Goal: Information Seeking & Learning: Understand process/instructions

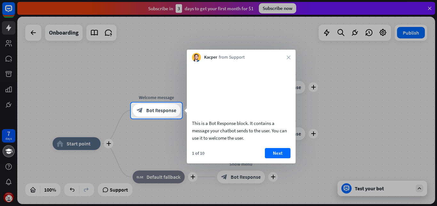
click at [381, 61] on div at bounding box center [218, 51] width 437 height 102
click at [275, 158] on button "Next" at bounding box center [278, 153] width 26 height 10
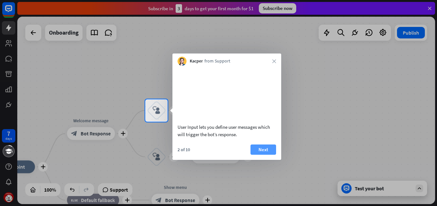
click at [269, 155] on button "Next" at bounding box center [264, 149] width 26 height 10
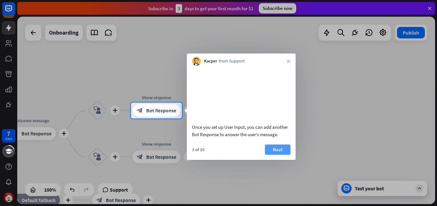
click at [278, 155] on button "Next" at bounding box center [278, 149] width 26 height 10
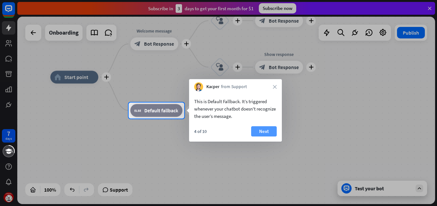
click at [264, 130] on button "Next" at bounding box center [264, 131] width 26 height 10
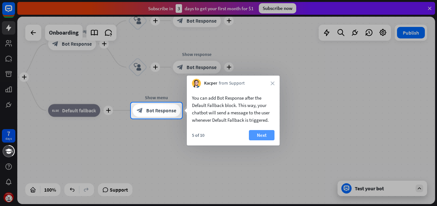
click at [262, 138] on button "Next" at bounding box center [262, 135] width 26 height 10
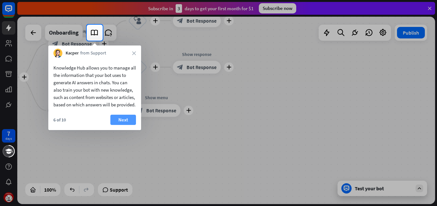
click at [126, 125] on button "Next" at bounding box center [123, 120] width 26 height 10
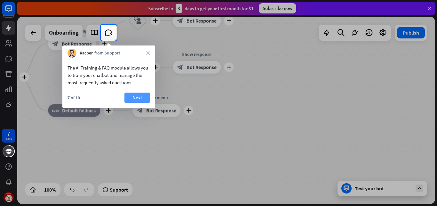
click at [129, 96] on button "Next" at bounding box center [137, 97] width 26 height 10
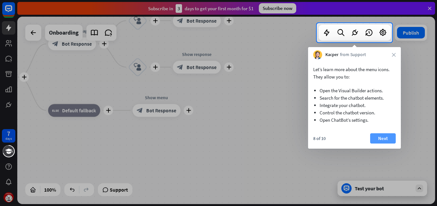
click at [389, 142] on button "Next" at bounding box center [383, 138] width 26 height 10
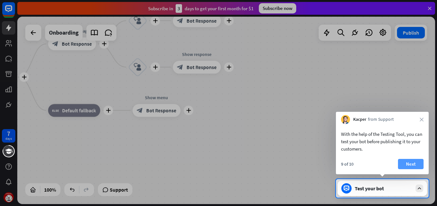
click at [409, 167] on button "Next" at bounding box center [411, 164] width 26 height 10
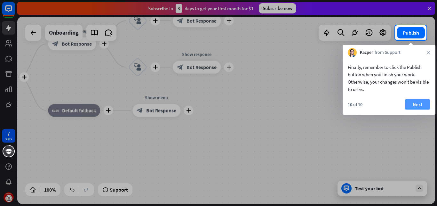
click at [418, 101] on button "Next" at bounding box center [418, 104] width 26 height 10
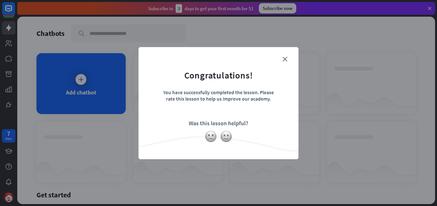
click at [288, 59] on form "Congratulations! You have successfully completed the lesson. Please rate this l…" at bounding box center [219, 93] width 144 height 76
click at [284, 60] on icon "close" at bounding box center [285, 59] width 5 height 5
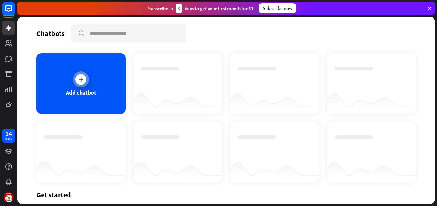
click at [83, 83] on div at bounding box center [81, 79] width 11 height 11
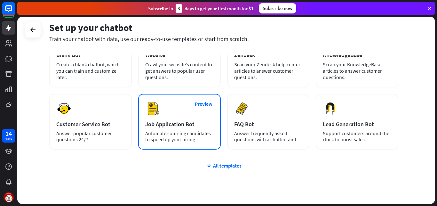
scroll to position [77, 0]
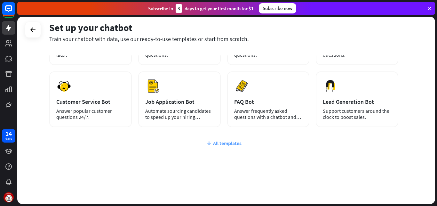
click at [221, 141] on div "All templates" at bounding box center [223, 143] width 349 height 6
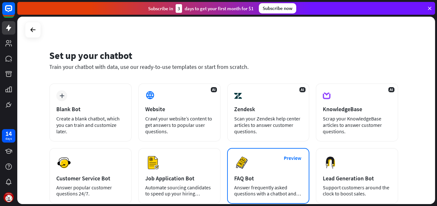
scroll to position [0, 0]
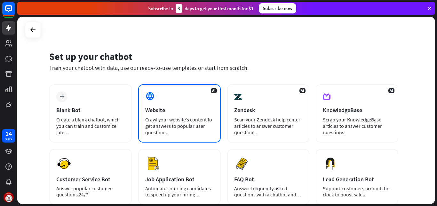
click at [162, 110] on div "Website" at bounding box center [179, 109] width 68 height 7
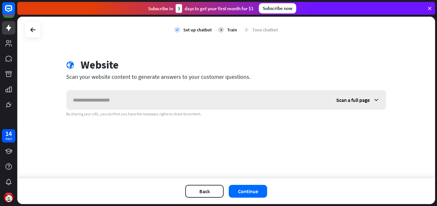
click at [376, 100] on icon at bounding box center [376, 100] width 6 height 6
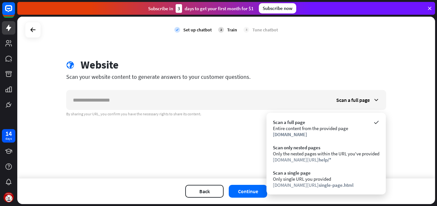
click at [188, 150] on div "check Set up chatbot 2 Train 3 Tune chatbot globe Website Scan your website con…" at bounding box center [226, 98] width 418 height 162
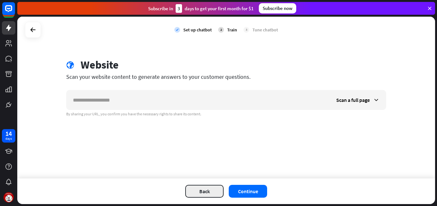
click at [211, 187] on button "Back" at bounding box center [204, 191] width 38 height 13
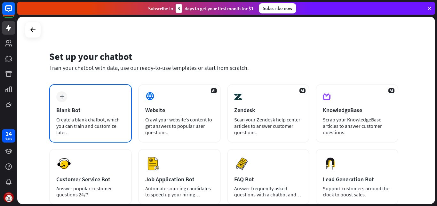
click at [80, 109] on div "Blank Bot" at bounding box center [90, 109] width 68 height 7
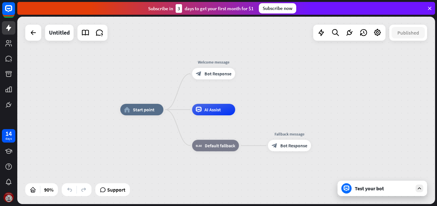
click at [12, 197] on img at bounding box center [9, 197] width 10 height 10
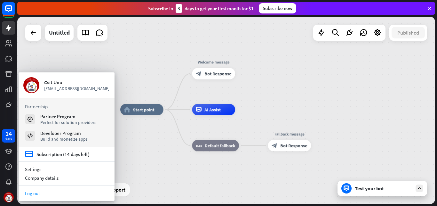
click at [50, 195] on link "Log out" at bounding box center [67, 193] width 96 height 9
